Goal: Communication & Community: Share content

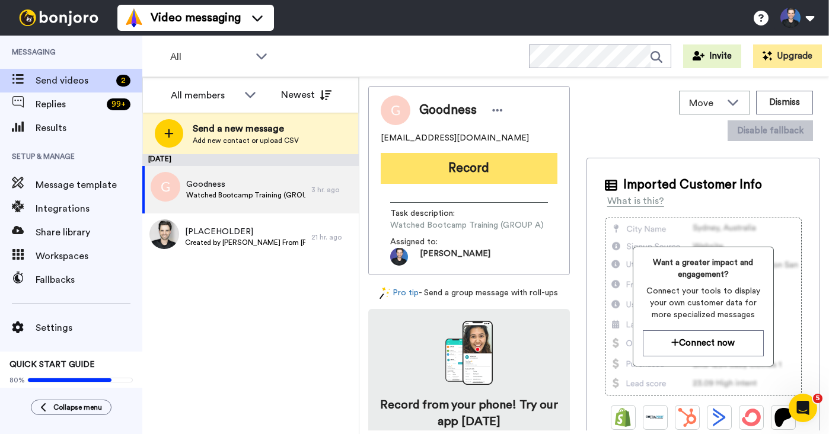
click at [437, 173] on button "Record" at bounding box center [469, 168] width 177 height 31
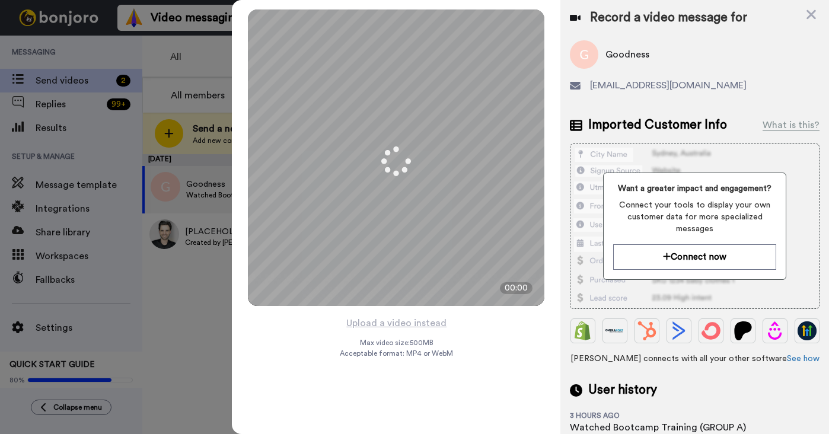
click at [479, 340] on div "Mirrored Redo 3 00:00 Upload a video instead Max video size: 500 MB Acceptable …" at bounding box center [396, 217] width 329 height 434
click at [409, 323] on button "Upload a video instead" at bounding box center [396, 323] width 107 height 15
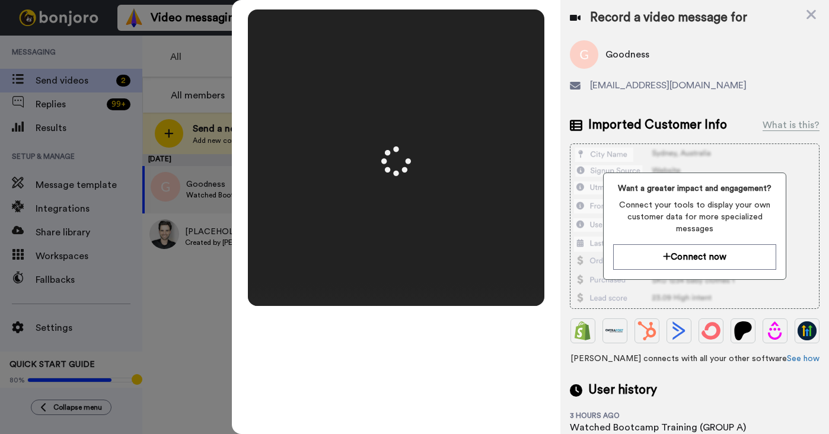
click at [553, 257] on div "Mirrored Redo 3 00:50" at bounding box center [396, 217] width 329 height 434
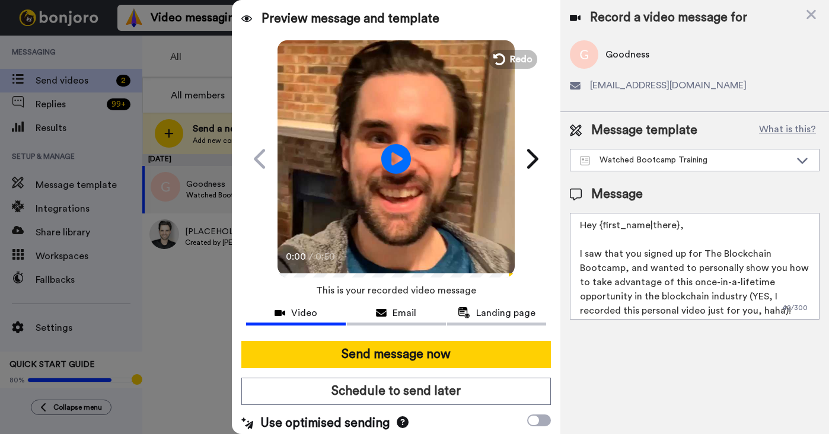
click at [468, 202] on video at bounding box center [396, 157] width 237 height 237
click at [437, 195] on video at bounding box center [396, 157] width 237 height 237
click at [439, 221] on video at bounding box center [396, 157] width 237 height 237
click at [441, 236] on video at bounding box center [396, 157] width 237 height 237
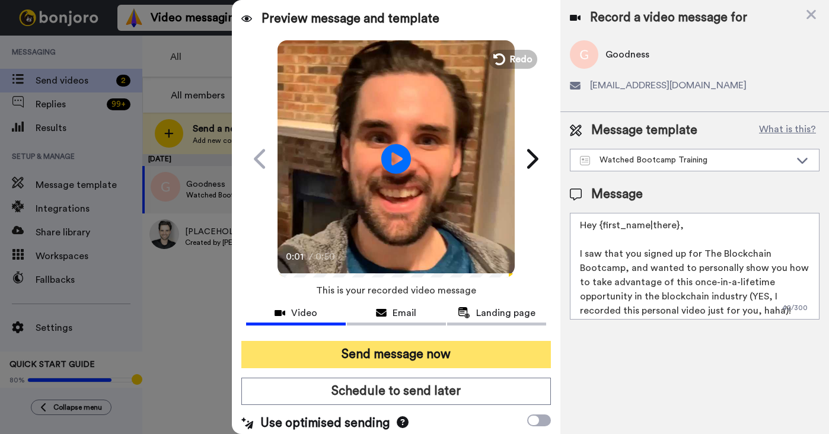
click at [464, 344] on button "Send message now" at bounding box center [396, 354] width 310 height 27
